Goal: Information Seeking & Learning: Learn about a topic

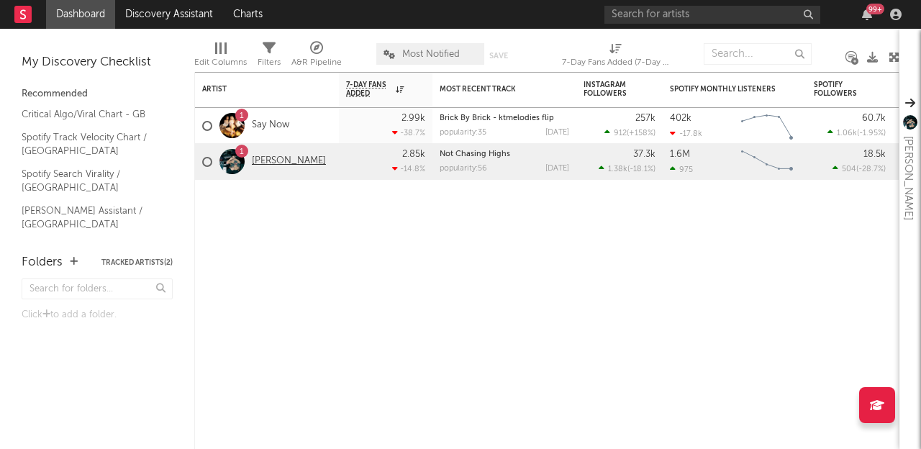
click at [268, 165] on link "[PERSON_NAME]" at bounding box center [289, 161] width 74 height 12
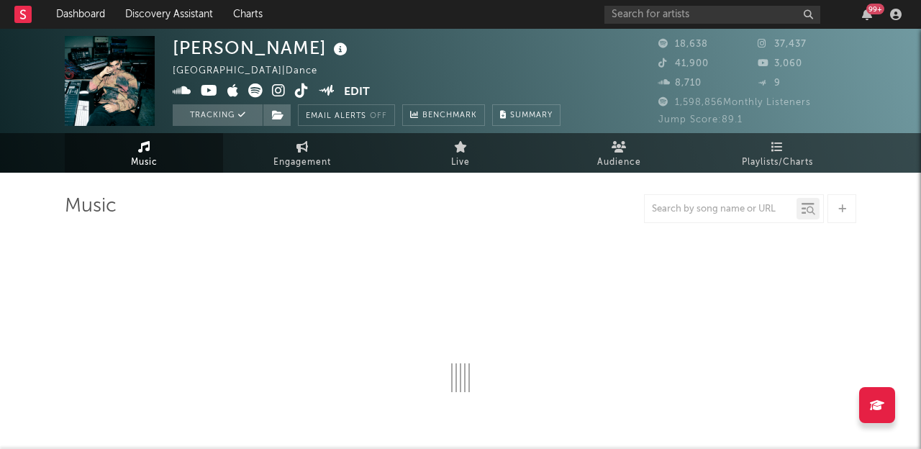
select select "6m"
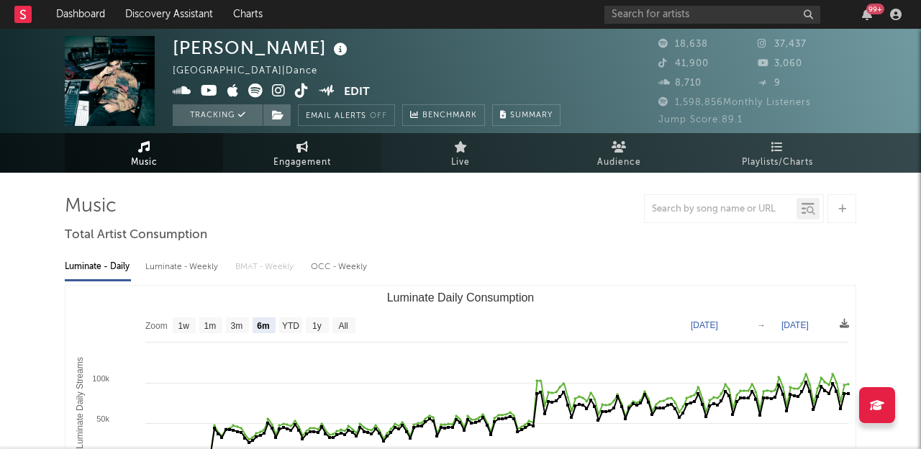
click at [294, 147] on link "Engagement" at bounding box center [302, 153] width 158 height 40
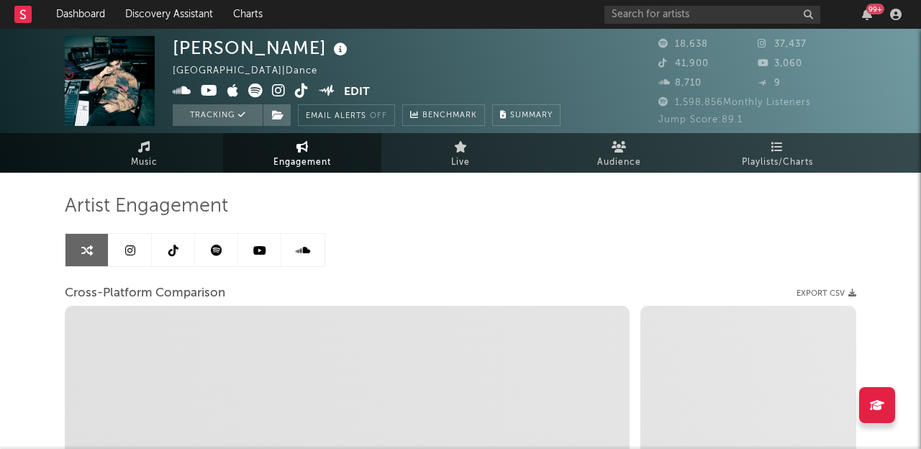
select select "1w"
select select "1m"
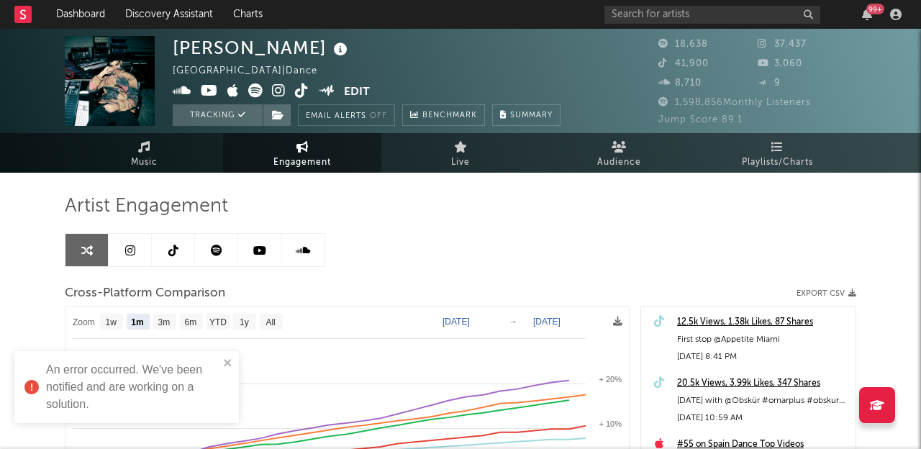
click at [127, 255] on icon at bounding box center [130, 251] width 10 height 12
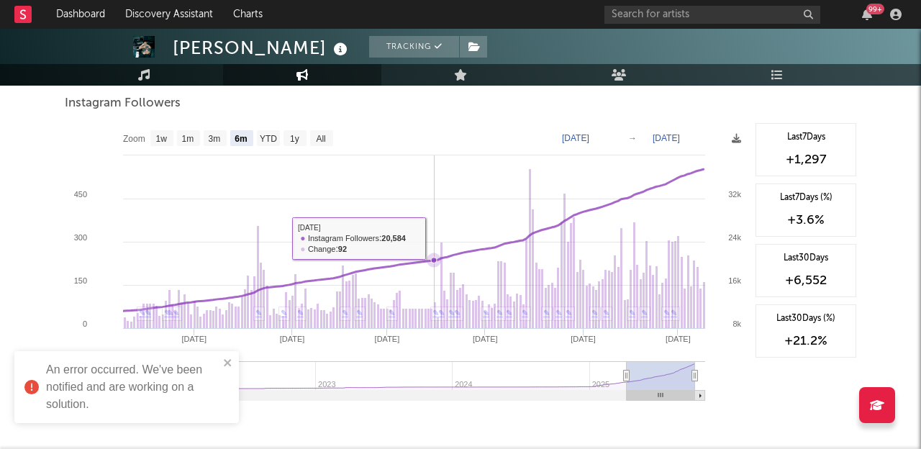
scroll to position [1592, 0]
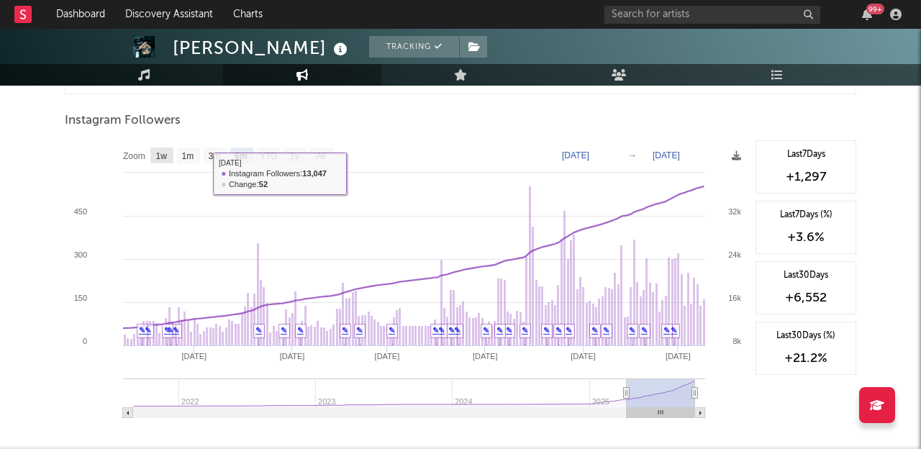
click at [168, 159] on rect at bounding box center [161, 155] width 23 height 16
select select "1w"
type input "[DATE]"
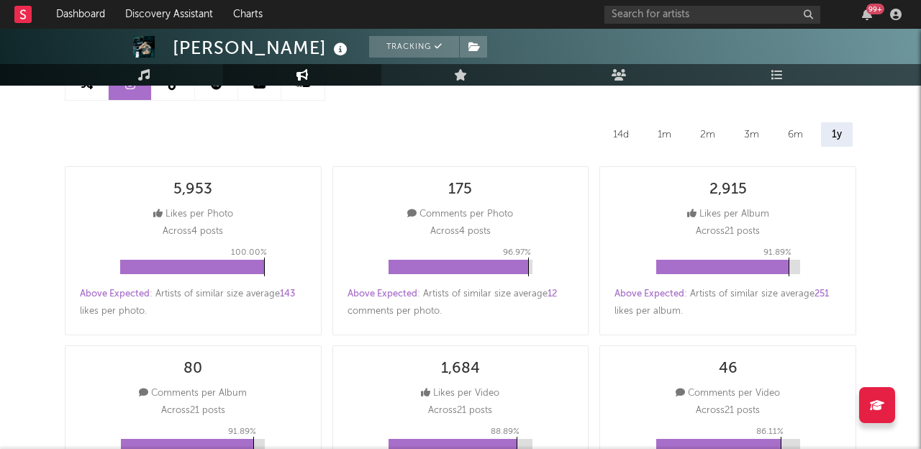
scroll to position [0, 0]
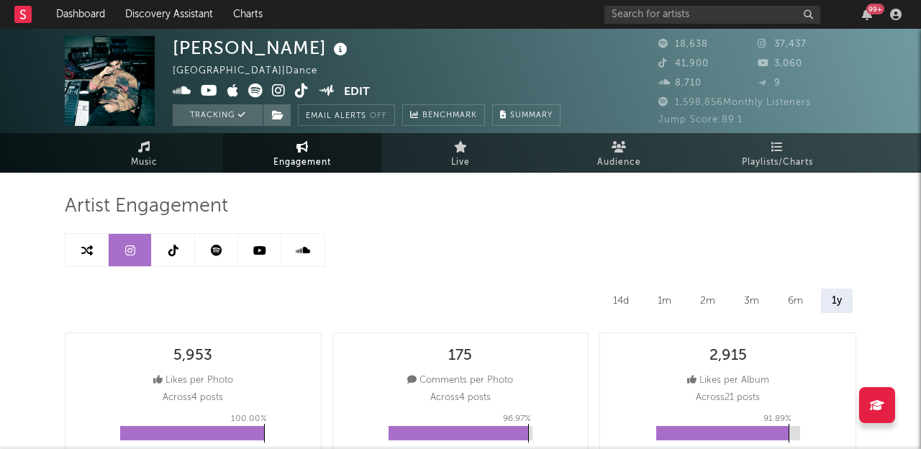
click at [170, 249] on icon at bounding box center [173, 251] width 10 height 12
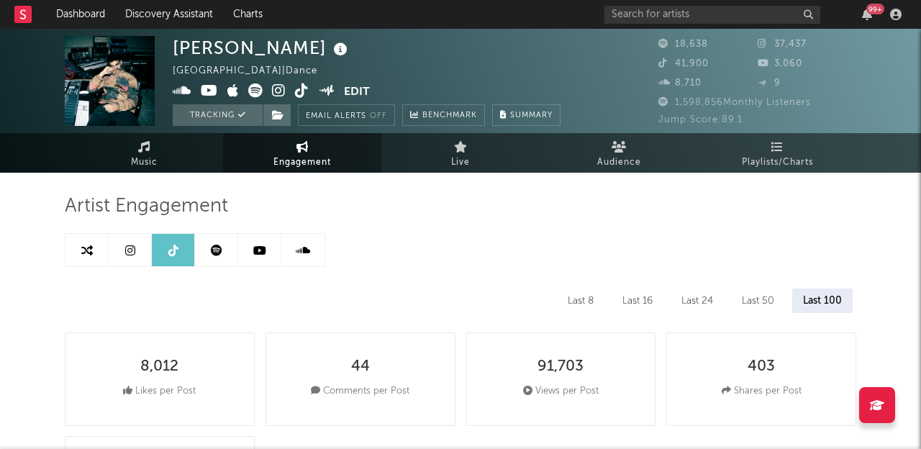
select select "6m"
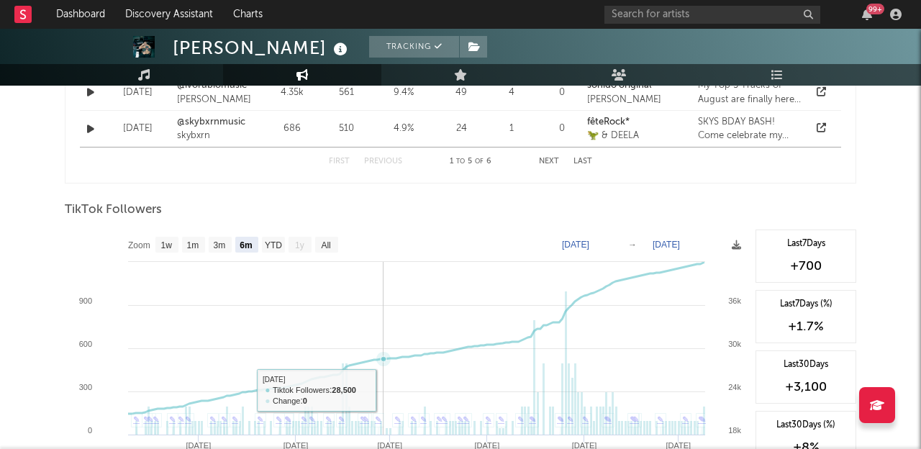
scroll to position [1264, 0]
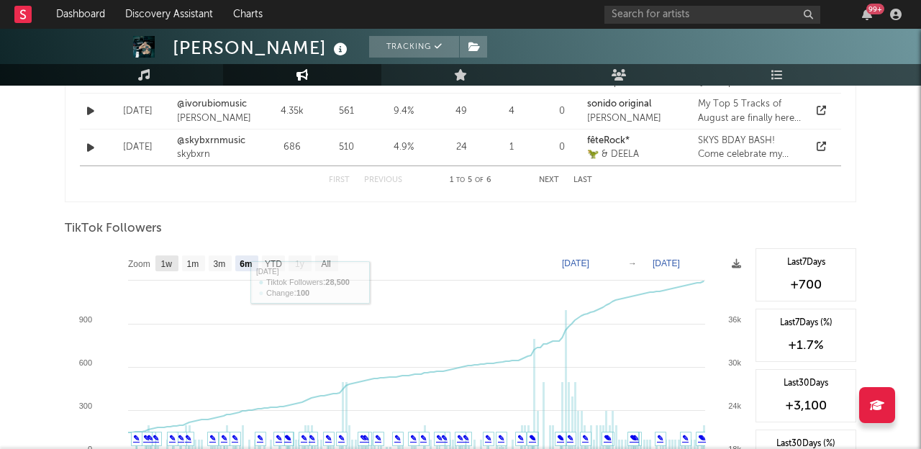
drag, startPoint x: 163, startPoint y: 263, endPoint x: 408, endPoint y: 262, distance: 245.2
click at [164, 263] on text "1w" at bounding box center [167, 264] width 12 height 10
select select "1w"
type input "[DATE]"
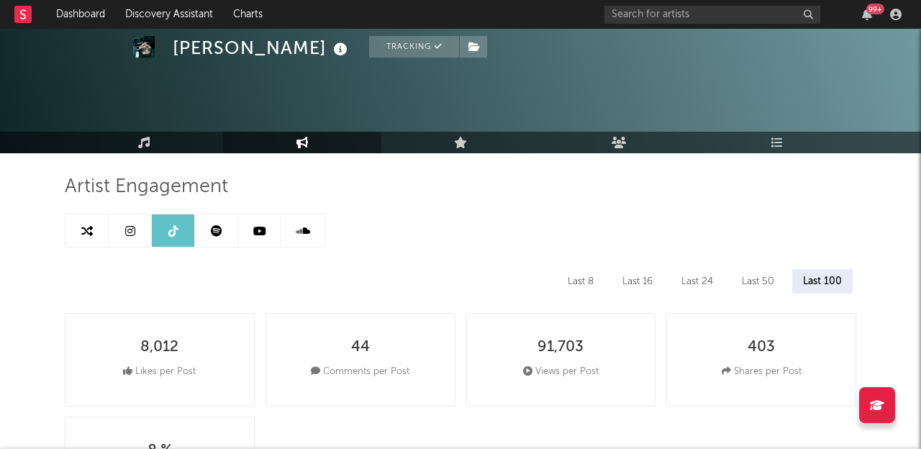
scroll to position [0, 0]
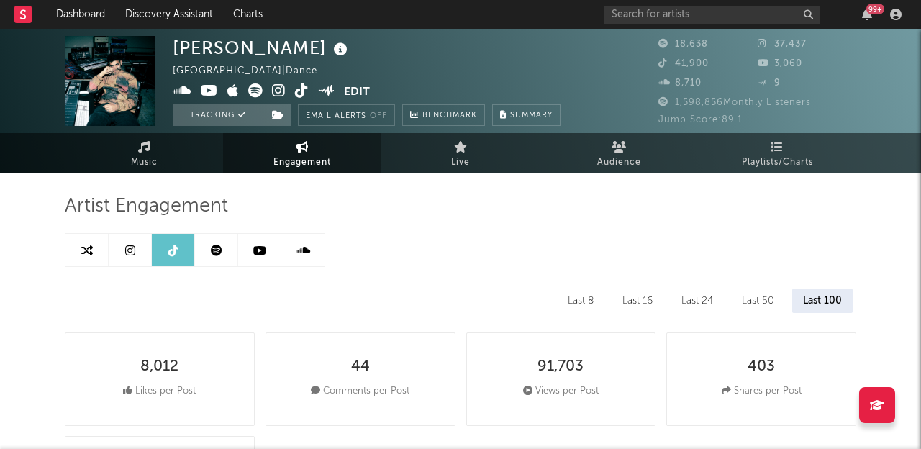
click at [261, 257] on link at bounding box center [259, 250] width 43 height 32
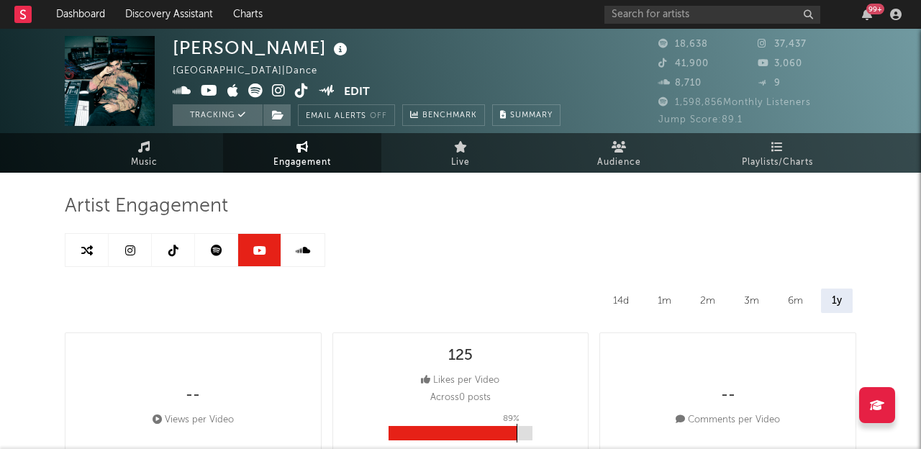
select select "6m"
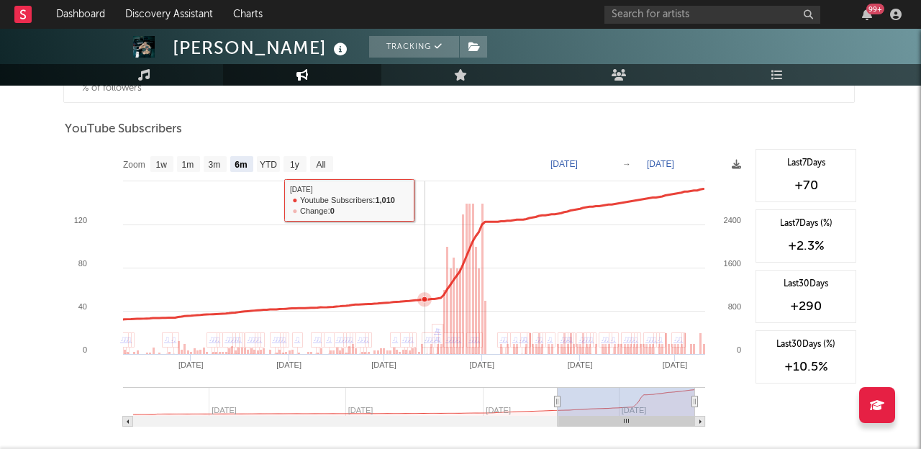
scroll to position [1160, 0]
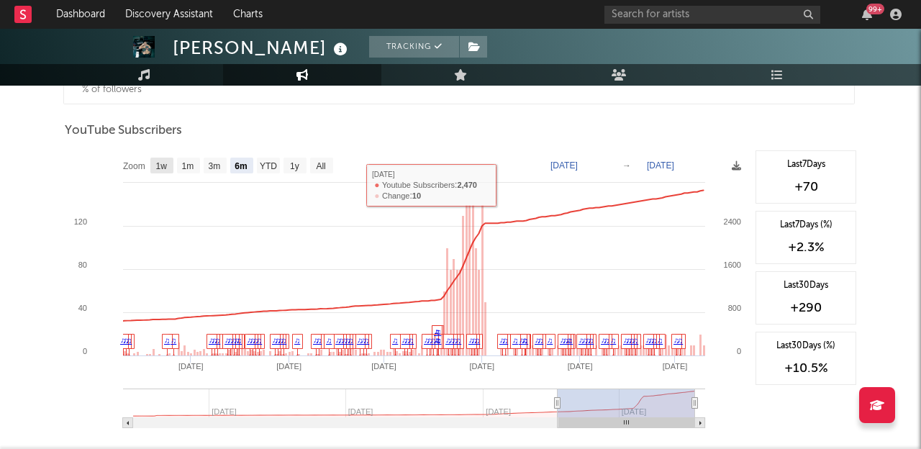
click at [169, 168] on rect at bounding box center [161, 165] width 23 height 16
select select "1w"
type input "[DATE]"
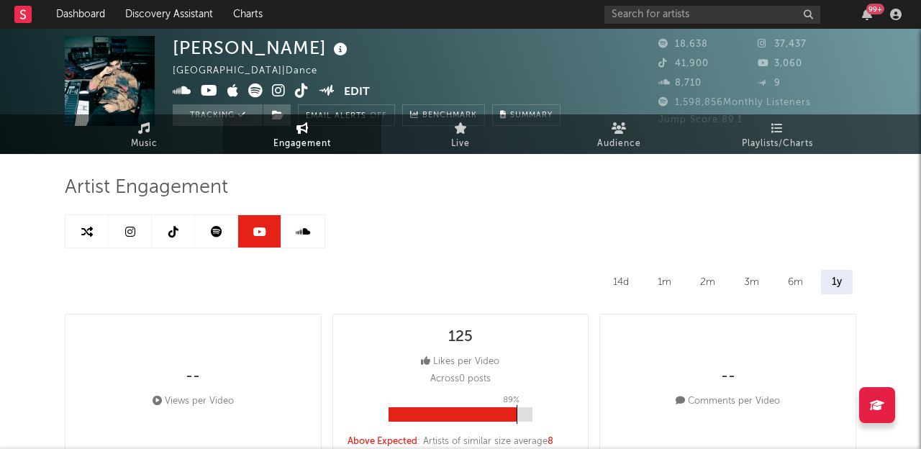
scroll to position [0, 0]
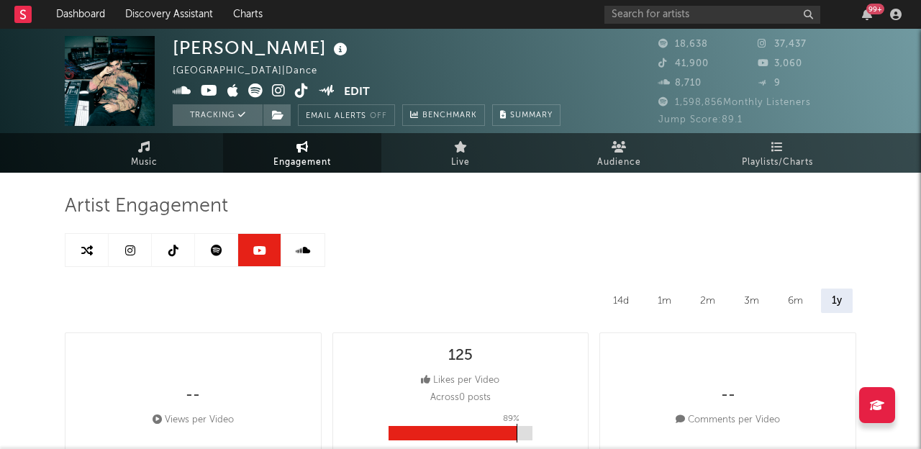
click at [207, 251] on link at bounding box center [216, 250] width 43 height 32
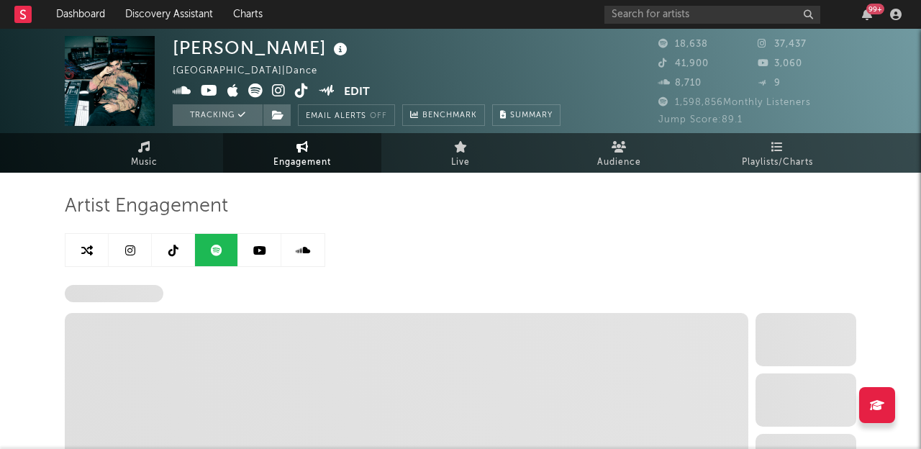
select select "6m"
select select "1w"
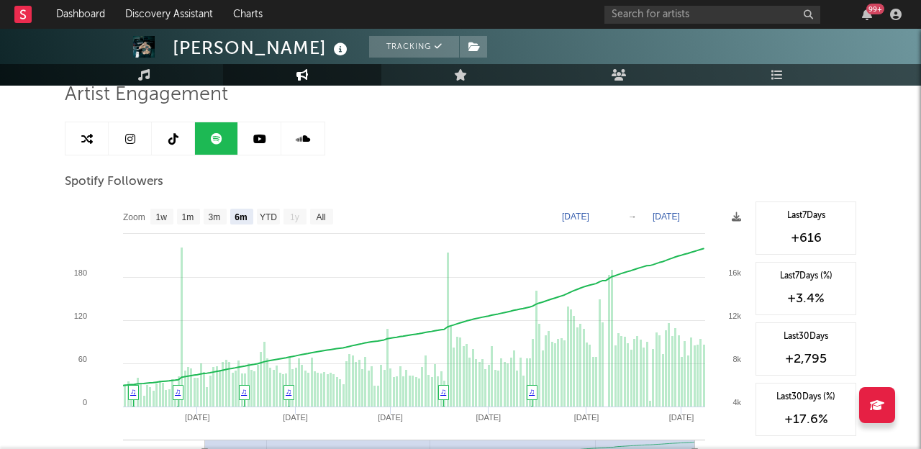
scroll to position [155, 0]
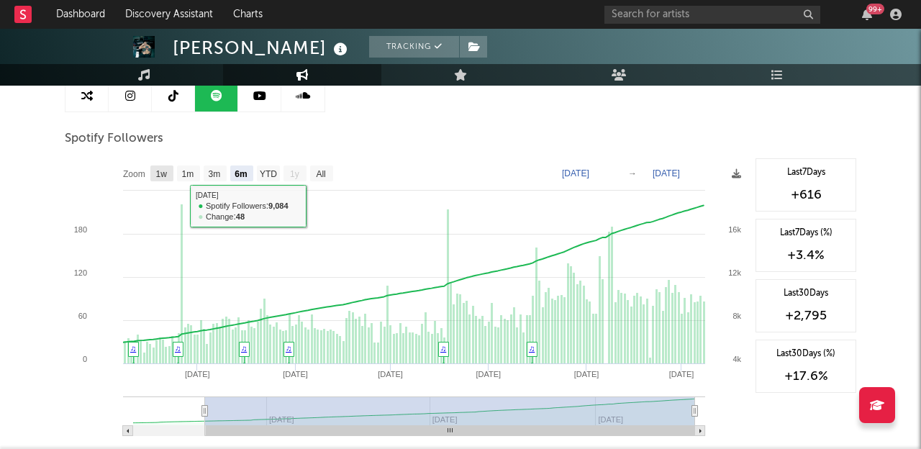
click at [156, 178] on text "1w" at bounding box center [162, 174] width 12 height 10
select select "1w"
type input "[DATE]"
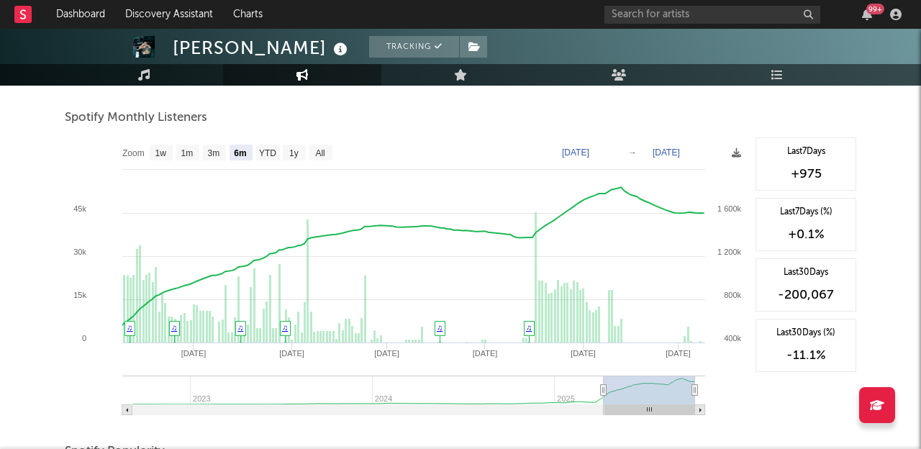
scroll to position [511, 0]
click at [159, 148] on text "1w" at bounding box center [161, 152] width 12 height 10
select select "1w"
type input "[DATE]"
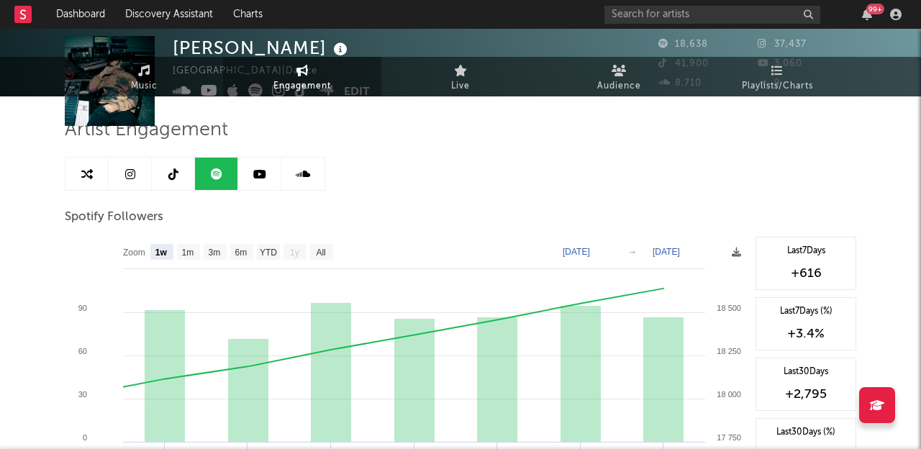
scroll to position [0, 0]
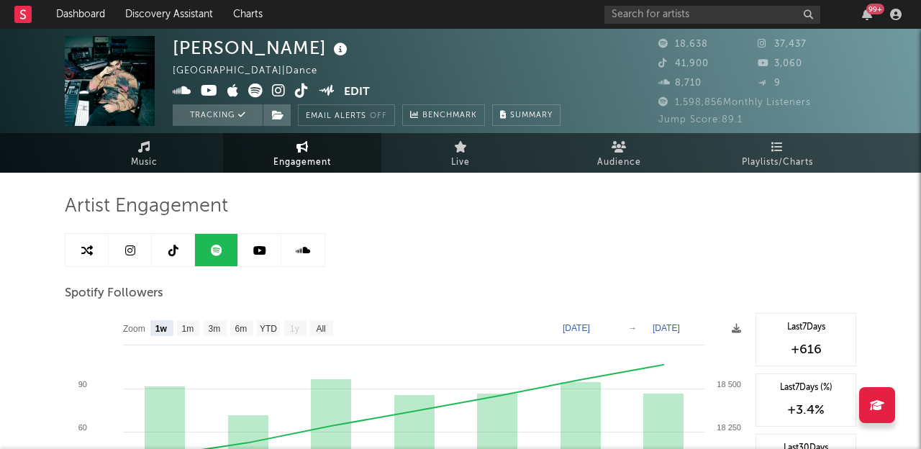
click at [301, 250] on icon at bounding box center [303, 251] width 14 height 12
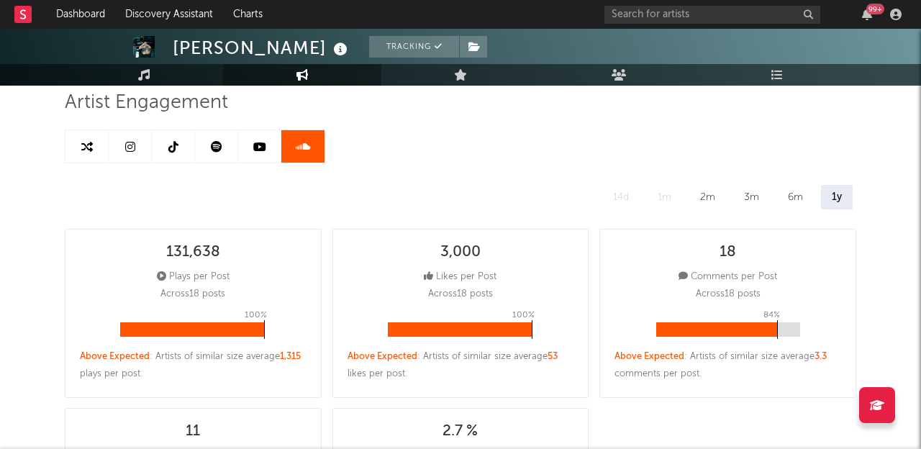
scroll to position [129, 0]
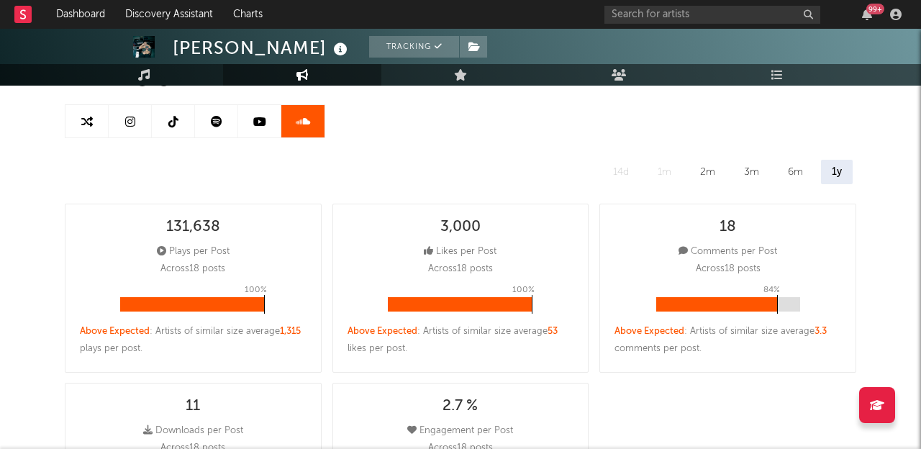
select select "1w"
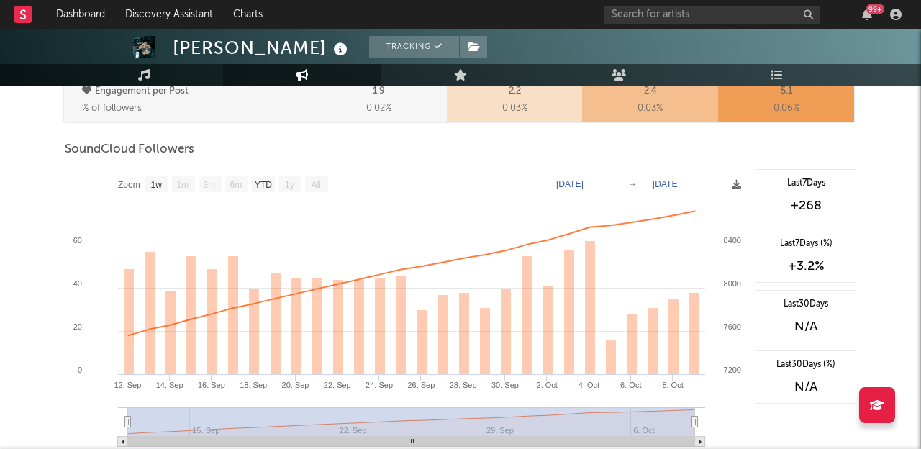
scroll to position [818, 0]
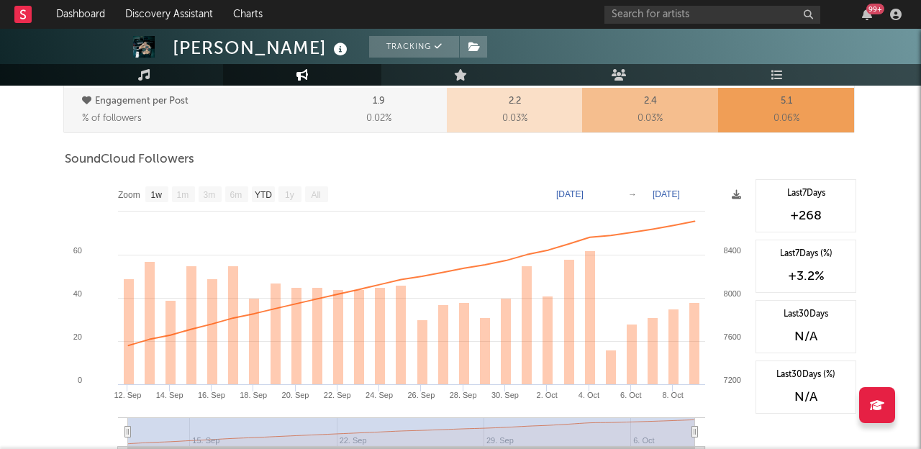
drag, startPoint x: 147, startPoint y: 186, endPoint x: 161, endPoint y: 186, distance: 14.4
click at [150, 186] on rect at bounding box center [406, 323] width 683 height 288
click at [158, 198] on text "1w" at bounding box center [157, 195] width 12 height 10
select select "1w"
type input "[DATE]"
